Goal: Information Seeking & Learning: Learn about a topic

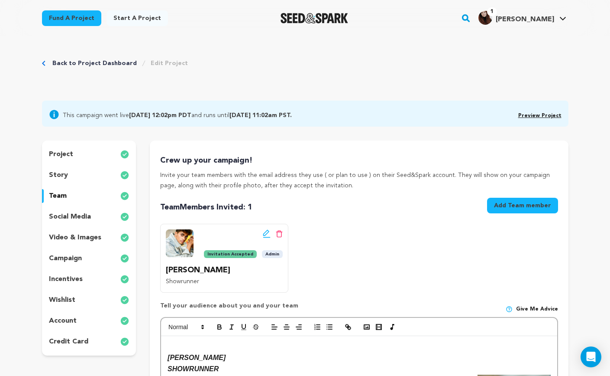
click at [96, 63] on link "Back to Project Dashboard" at bounding box center [94, 63] width 84 height 9
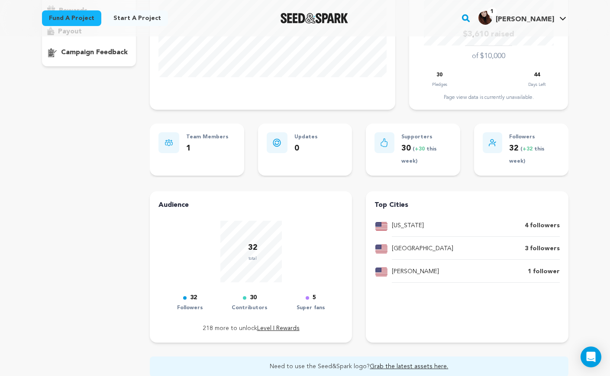
scroll to position [178, 0]
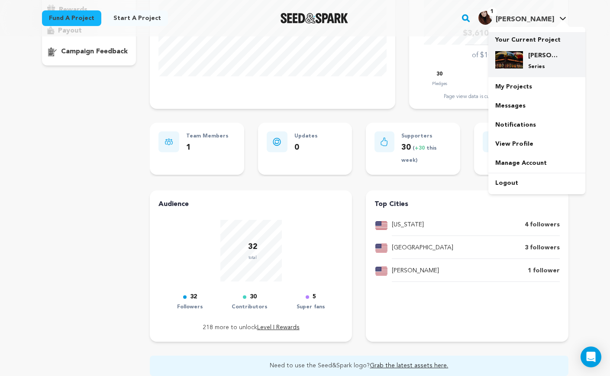
click at [548, 52] on h4 "[PERSON_NAME]'s World Famous Halal Cart — TV Pilot" at bounding box center [543, 55] width 31 height 9
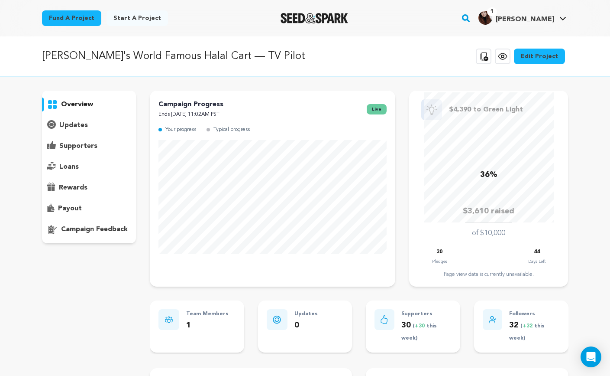
click at [507, 59] on icon at bounding box center [503, 56] width 8 height 6
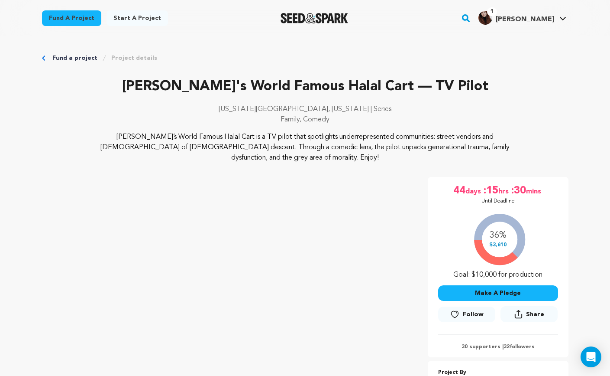
click at [318, 20] on img "Seed&Spark Homepage" at bounding box center [315, 18] width 68 height 10
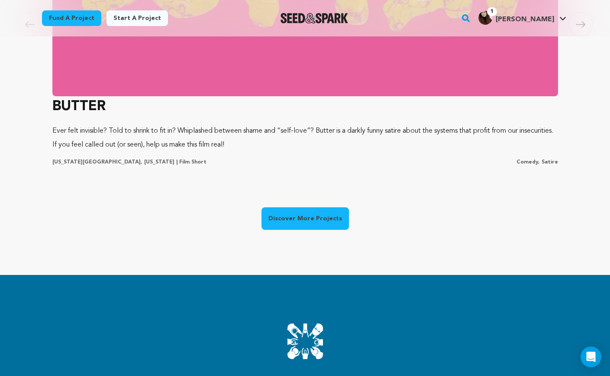
scroll to position [746, 0]
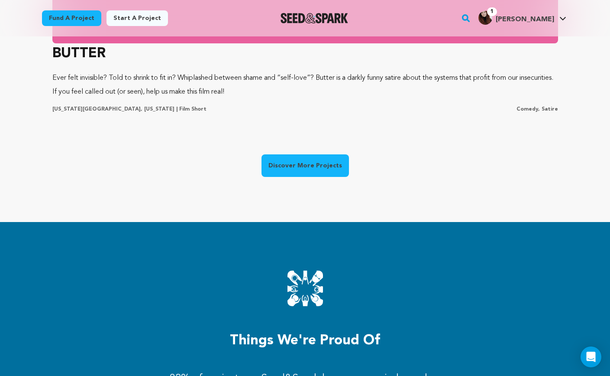
click at [309, 159] on link "Discover More Projects" at bounding box center [306, 165] width 88 height 23
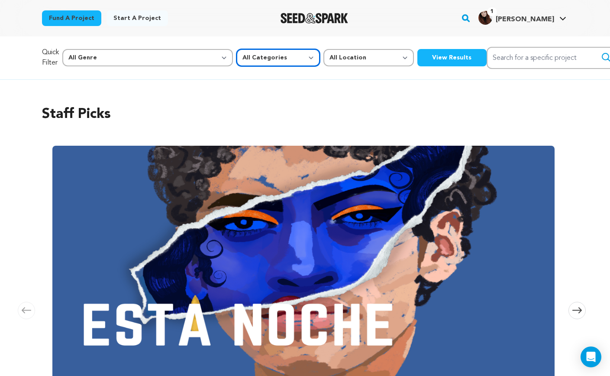
click at [237, 59] on select "All Categories Film Feature Film Short Series Music Video Comics Artist Residen…" at bounding box center [279, 57] width 84 height 17
click at [237, 49] on select "All Categories Film Feature Film Short Series Music Video Comics Artist Residen…" at bounding box center [279, 57] width 84 height 17
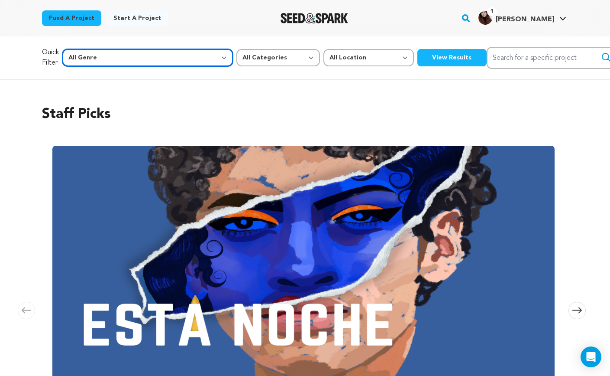
click at [118, 64] on select "All Genre Action Adventure Afrobeat Alternative Ambient Animation Bebop Big Ban…" at bounding box center [147, 57] width 171 height 17
select select "5"
click at [81, 49] on select "All Genre Action Adventure Afrobeat Alternative Ambient Animation Bebop Big Ban…" at bounding box center [147, 57] width 171 height 17
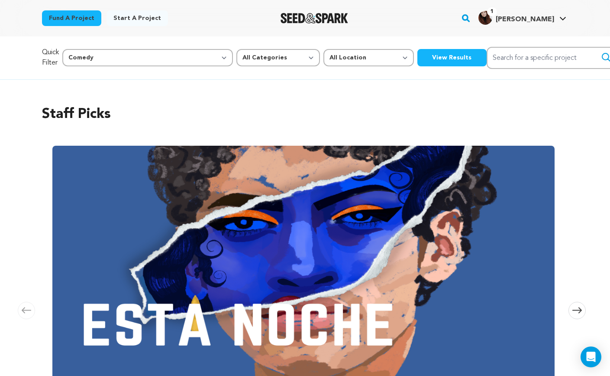
click at [418, 64] on button "View Results" at bounding box center [452, 57] width 69 height 17
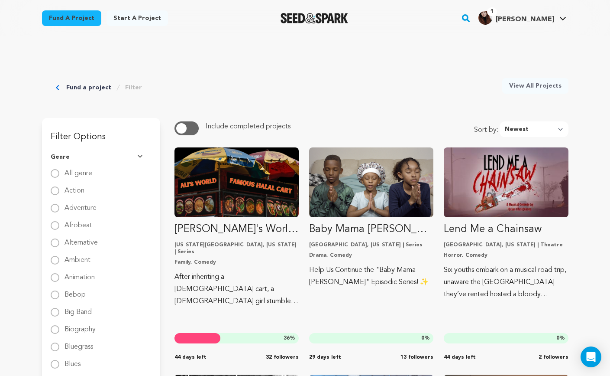
scroll to position [17, 0]
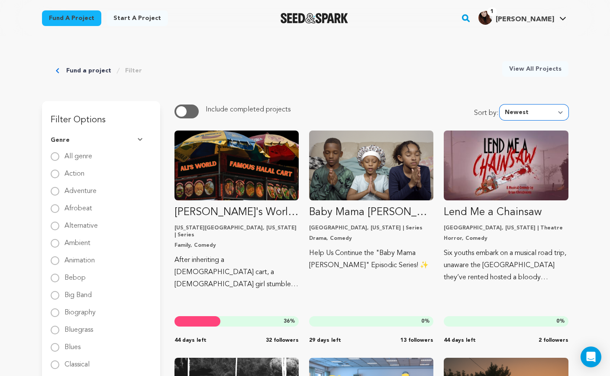
click at [550, 116] on select "Newest Most Popular Most Funded Trending Now Ending Now Amount Raised" at bounding box center [534, 112] width 69 height 16
click at [502, 104] on select "Newest Most Popular Most Funded Trending Now Ending Now Amount Raised" at bounding box center [534, 112] width 69 height 16
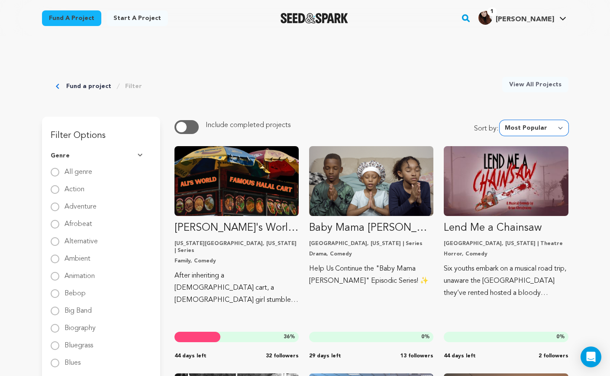
scroll to position [0, 0]
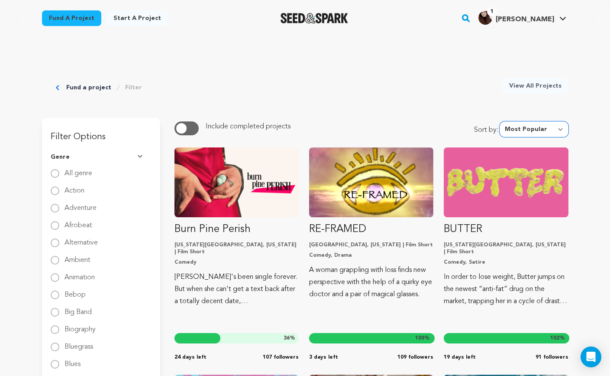
click at [538, 128] on select "Newest Most Popular Most Funded Trending Now Ending Now Amount Raised" at bounding box center [534, 129] width 69 height 16
select select "trending_now"
click at [502, 121] on select "Newest Most Popular Most Funded Trending Now Ending Now Amount Raised" at bounding box center [534, 129] width 69 height 16
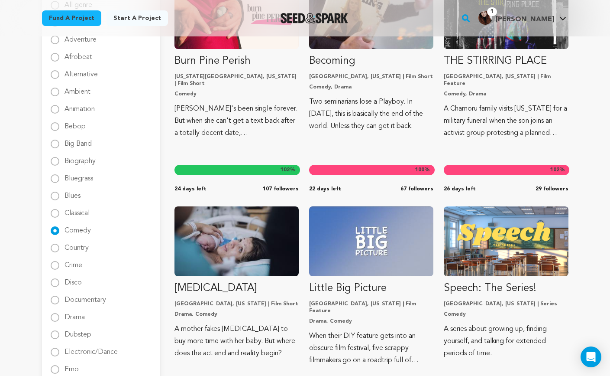
scroll to position [169, 0]
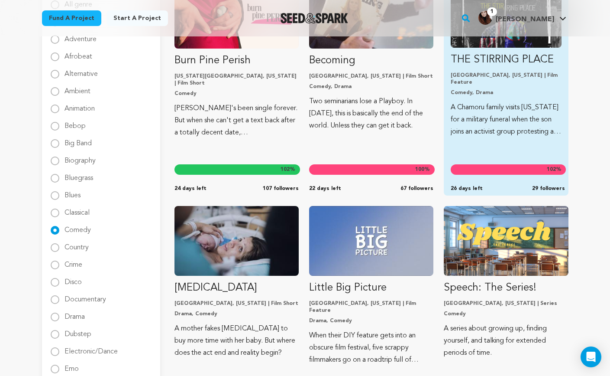
click at [545, 138] on div "THE STIRRING PLACE Los Angeles, California | Film Feature Comedy, Drama A Chamo…" at bounding box center [506, 87] width 124 height 217
click at [528, 61] on p "THE STIRRING PLACE" at bounding box center [506, 60] width 110 height 14
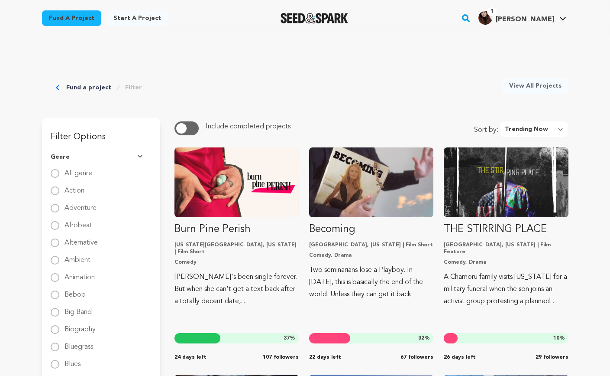
select select "trending_now"
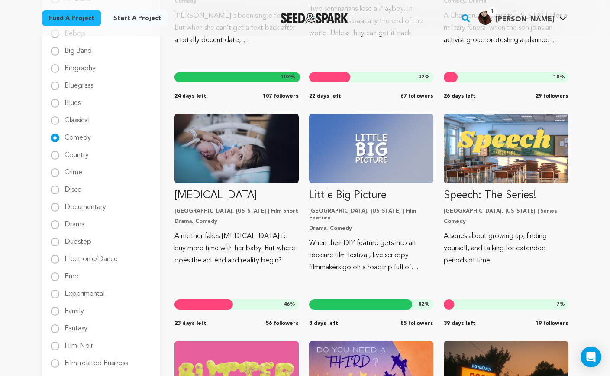
scroll to position [286, 0]
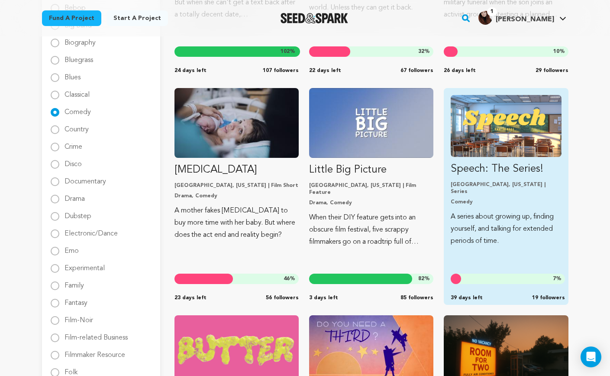
click at [503, 150] on img "Fund Speech: The Series!" at bounding box center [506, 126] width 110 height 62
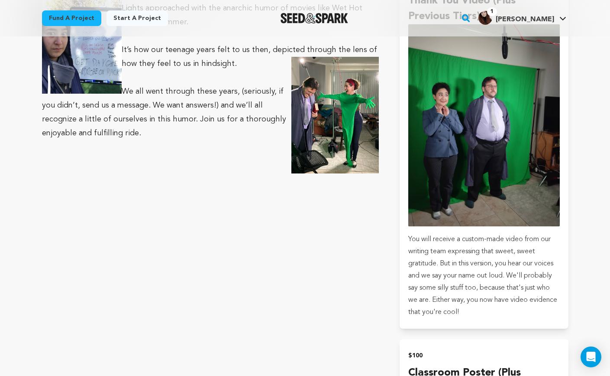
scroll to position [1194, 0]
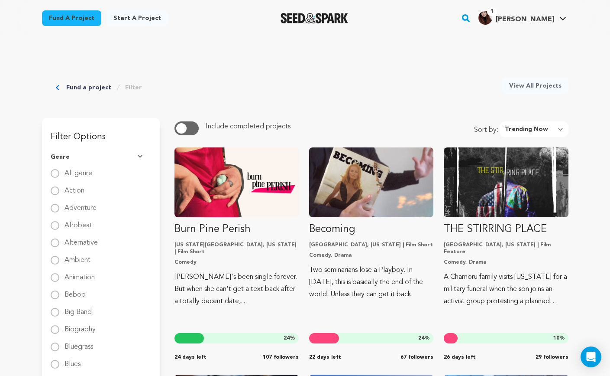
scroll to position [286, 0]
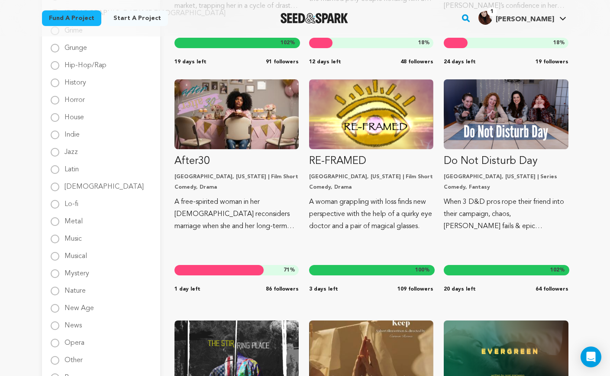
scroll to position [0, 0]
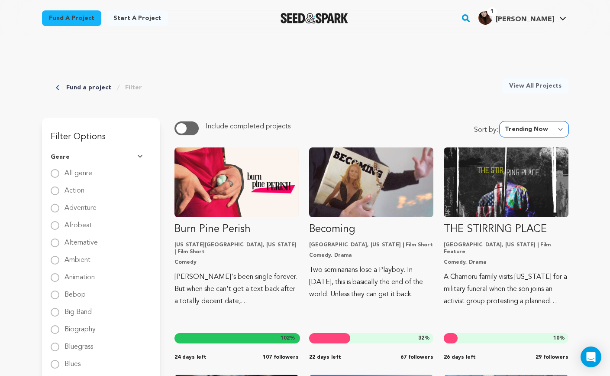
click at [539, 126] on select "Newest Most Popular Most Funded Trending Now Ending Now Amount Raised" at bounding box center [534, 129] width 69 height 16
select select "newest"
click at [502, 121] on select "Newest Most Popular Most Funded Trending Now Ending Now Amount Raised" at bounding box center [534, 129] width 69 height 16
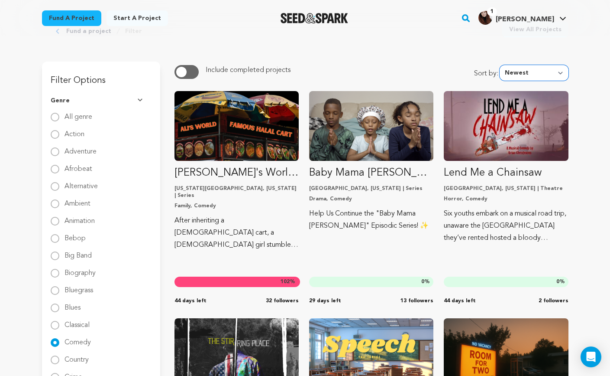
scroll to position [61, 0]
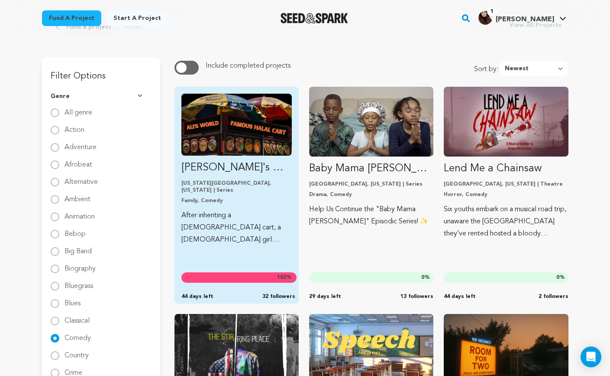
click at [231, 186] on p "New York City, New York | Series" at bounding box center [237, 187] width 110 height 14
